Goal: Task Accomplishment & Management: Use online tool/utility

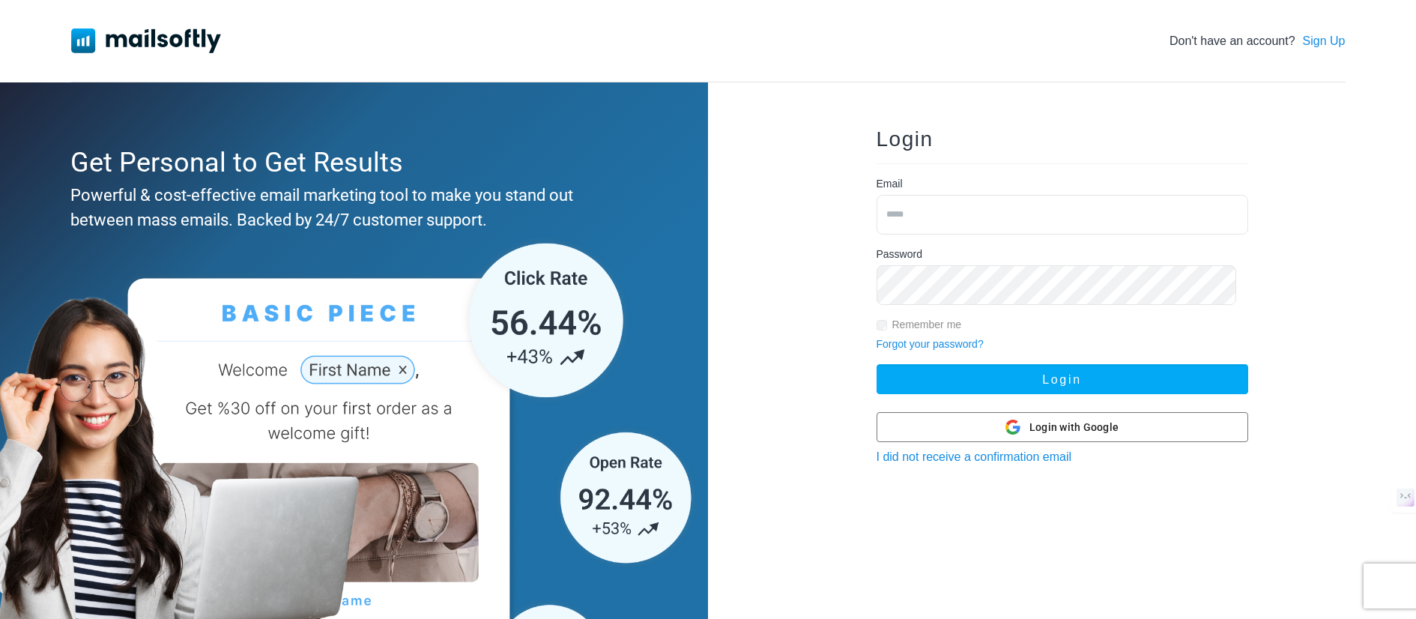
click at [1122, 229] on input "email" at bounding box center [1063, 215] width 372 height 40
click at [1102, 435] on span "Login with Google" at bounding box center [1074, 428] width 89 height 16
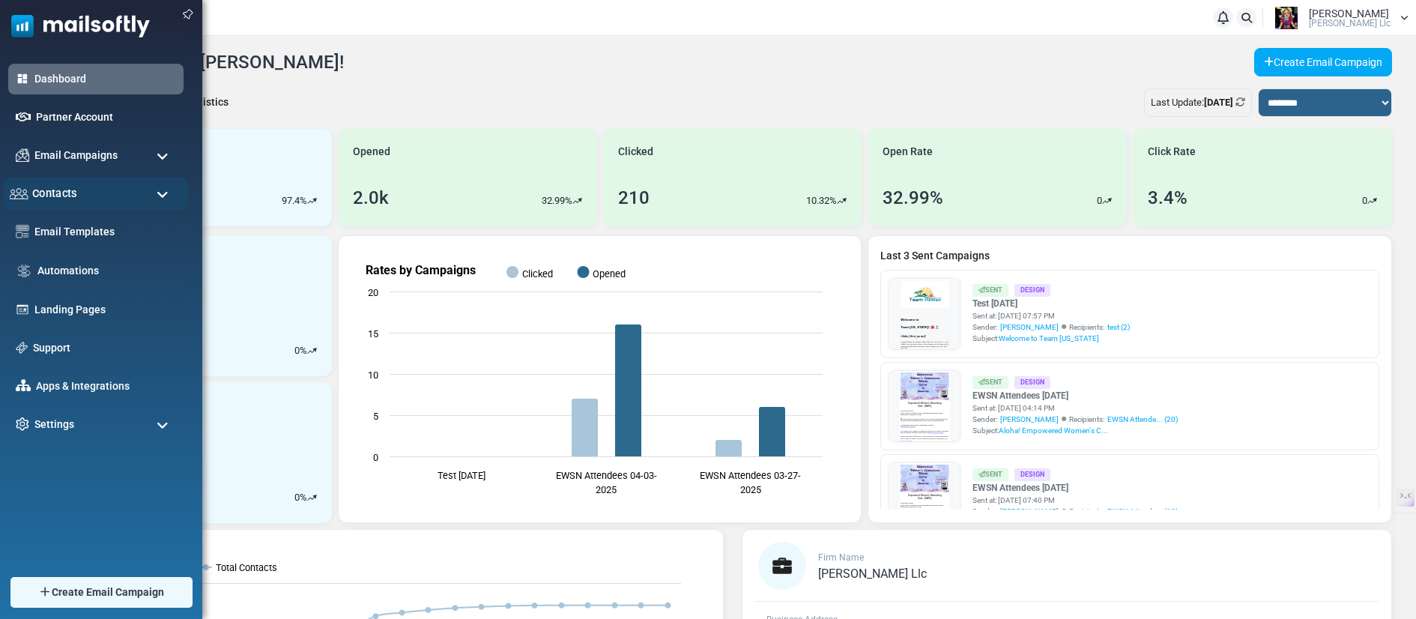
click at [68, 199] on span "Contacts" at bounding box center [54, 193] width 45 height 16
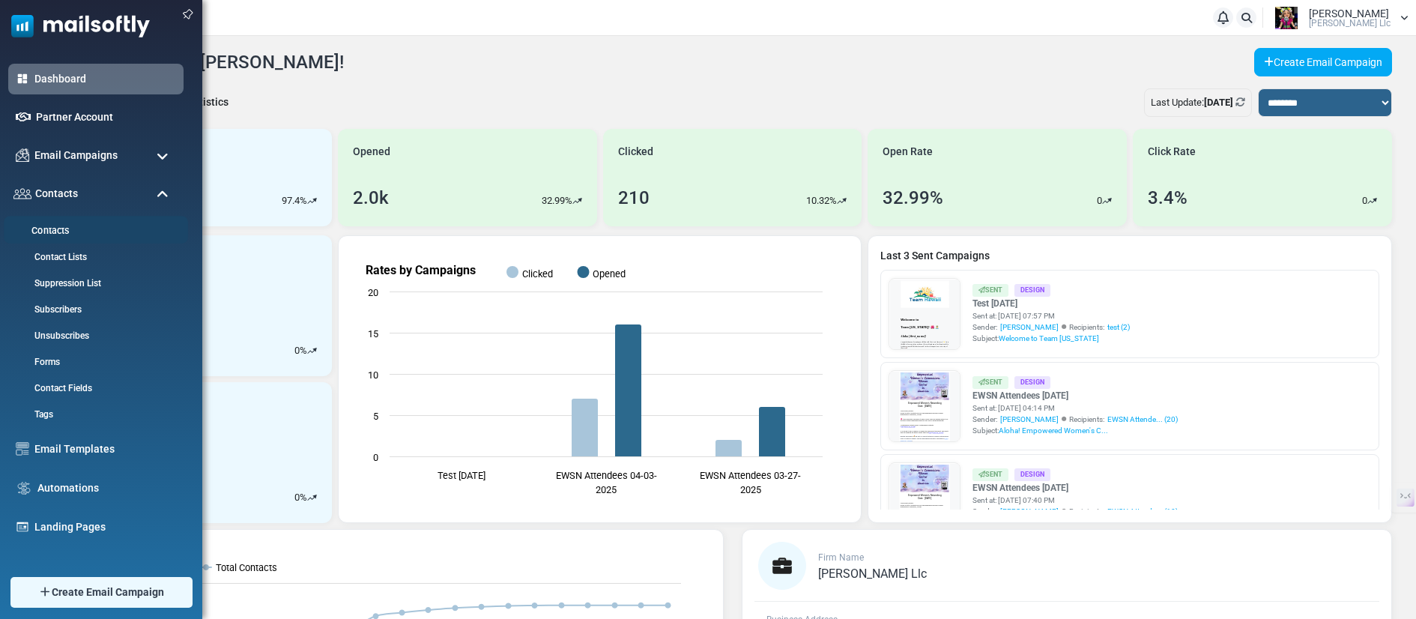
click at [58, 231] on link "Contacts" at bounding box center [94, 231] width 180 height 14
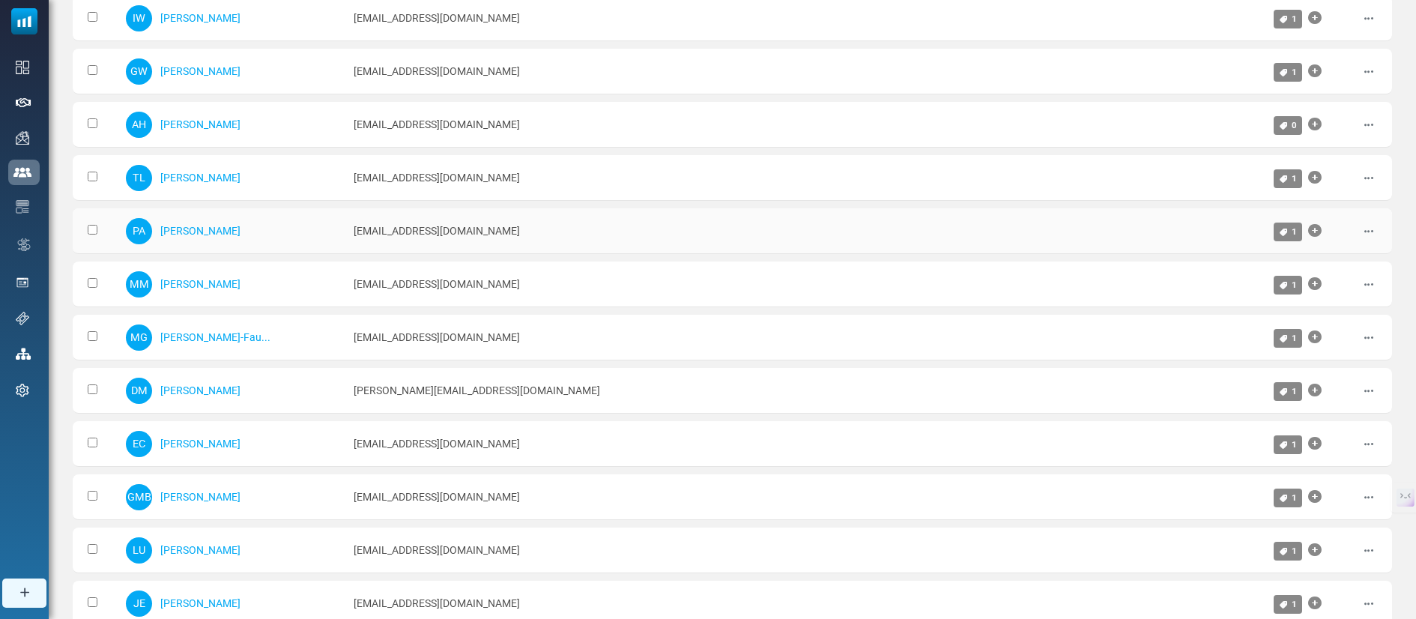
scroll to position [300, 0]
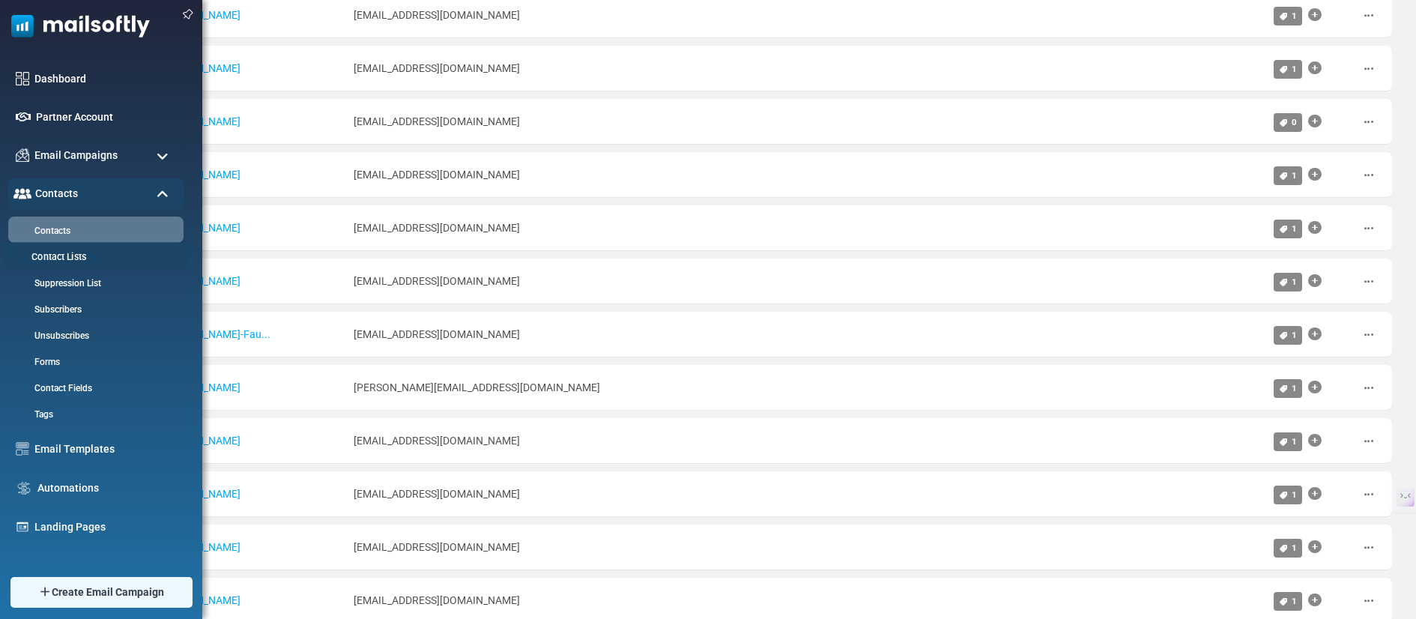
click at [68, 251] on link "Contact Lists" at bounding box center [94, 257] width 180 height 14
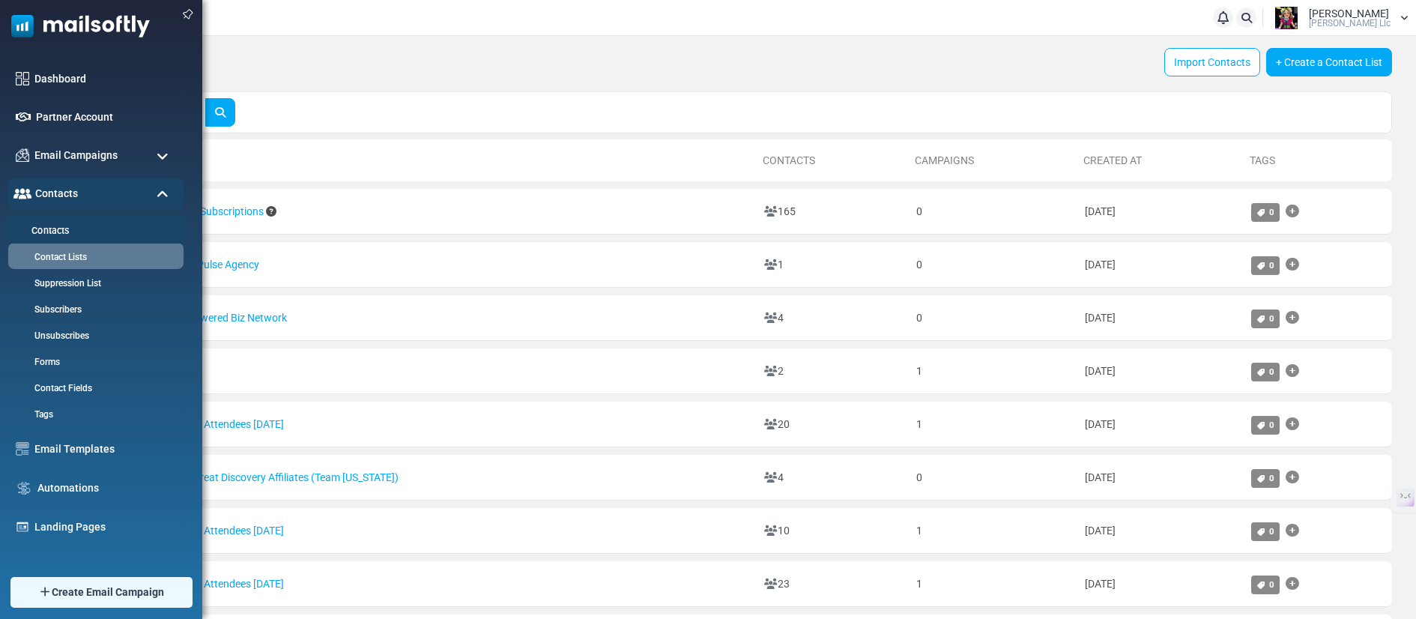
click at [64, 229] on link "Contacts" at bounding box center [94, 231] width 180 height 14
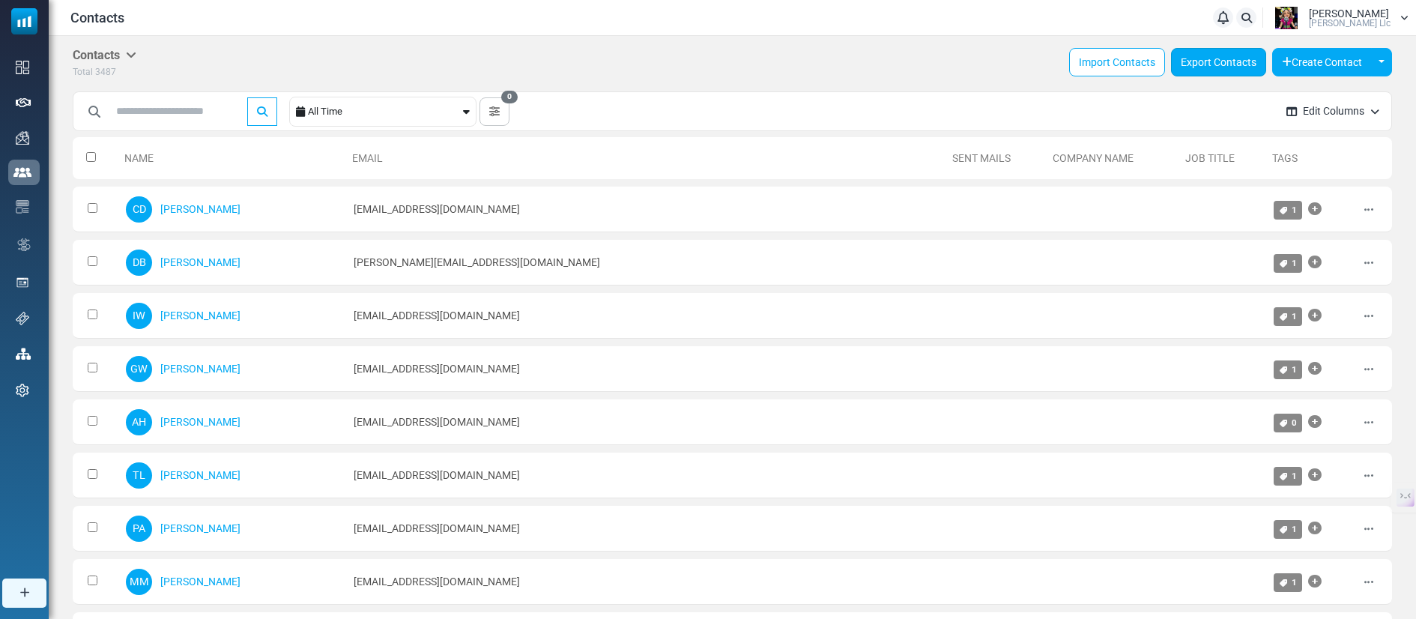
click at [1206, 67] on link "Export Contacts" at bounding box center [1218, 62] width 95 height 28
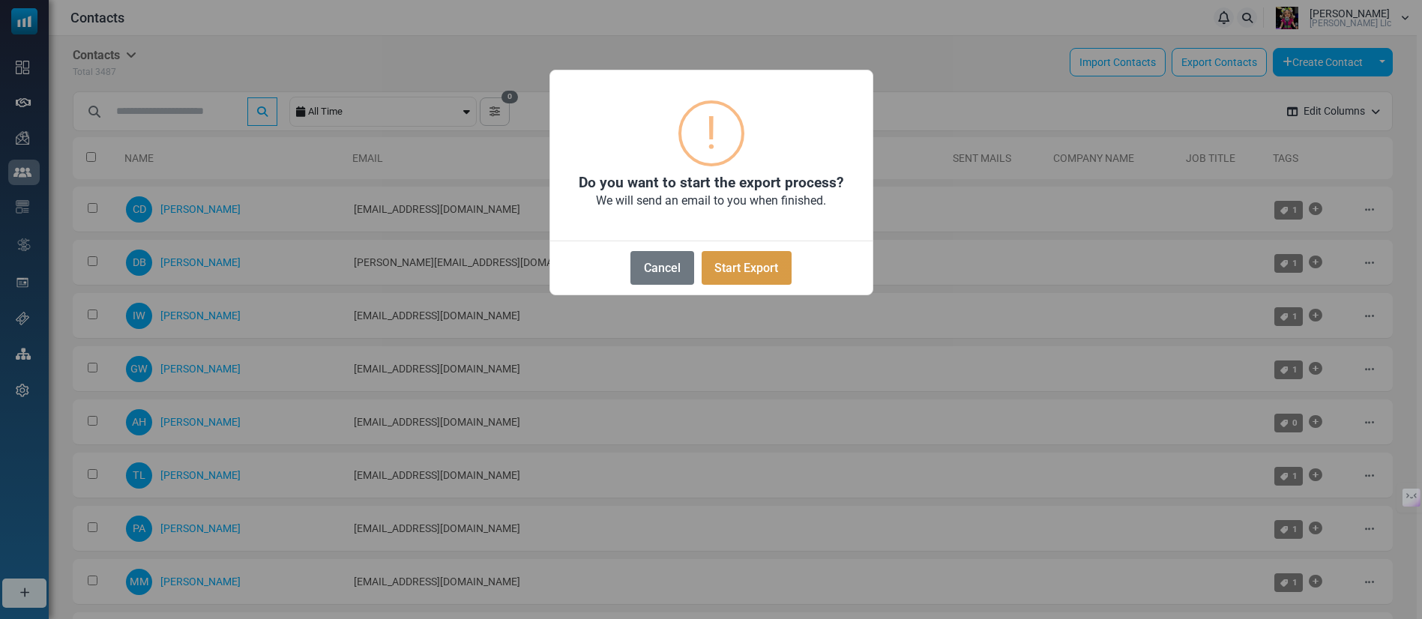
click at [753, 285] on button "Start Export" at bounding box center [746, 268] width 90 height 34
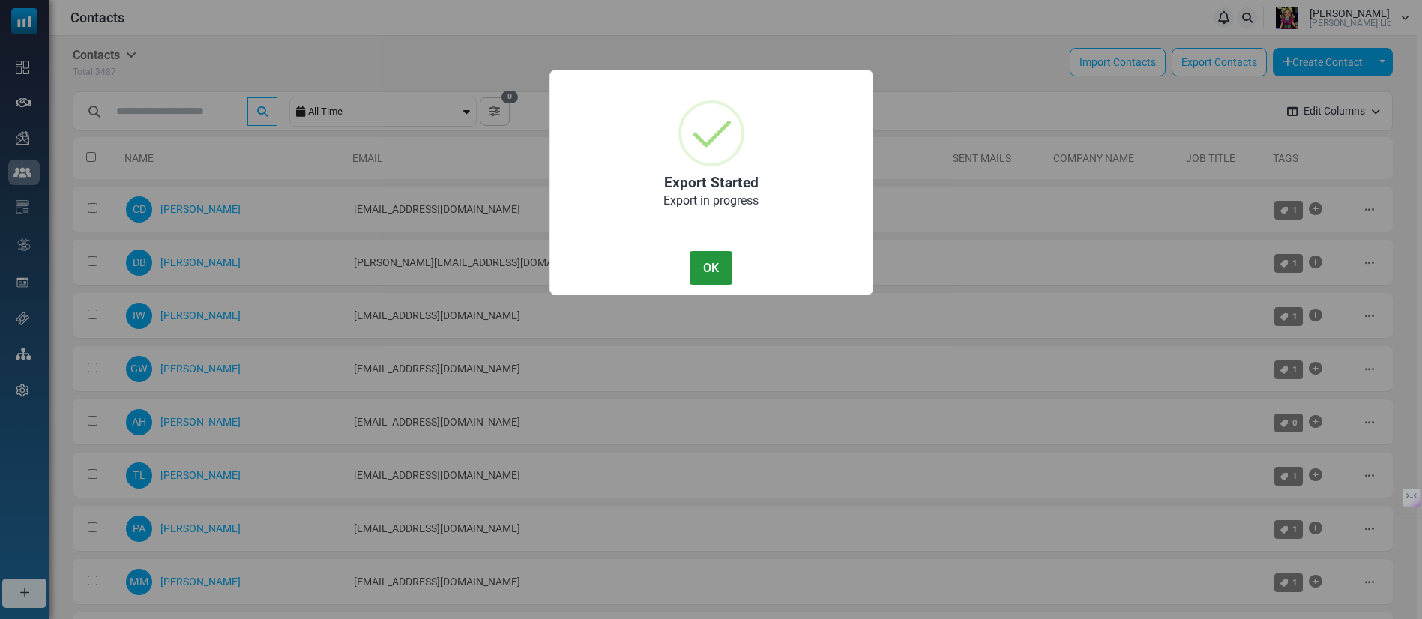
click at [717, 285] on button "OK" at bounding box center [710, 268] width 42 height 34
